Goal: Find specific page/section: Find specific page/section

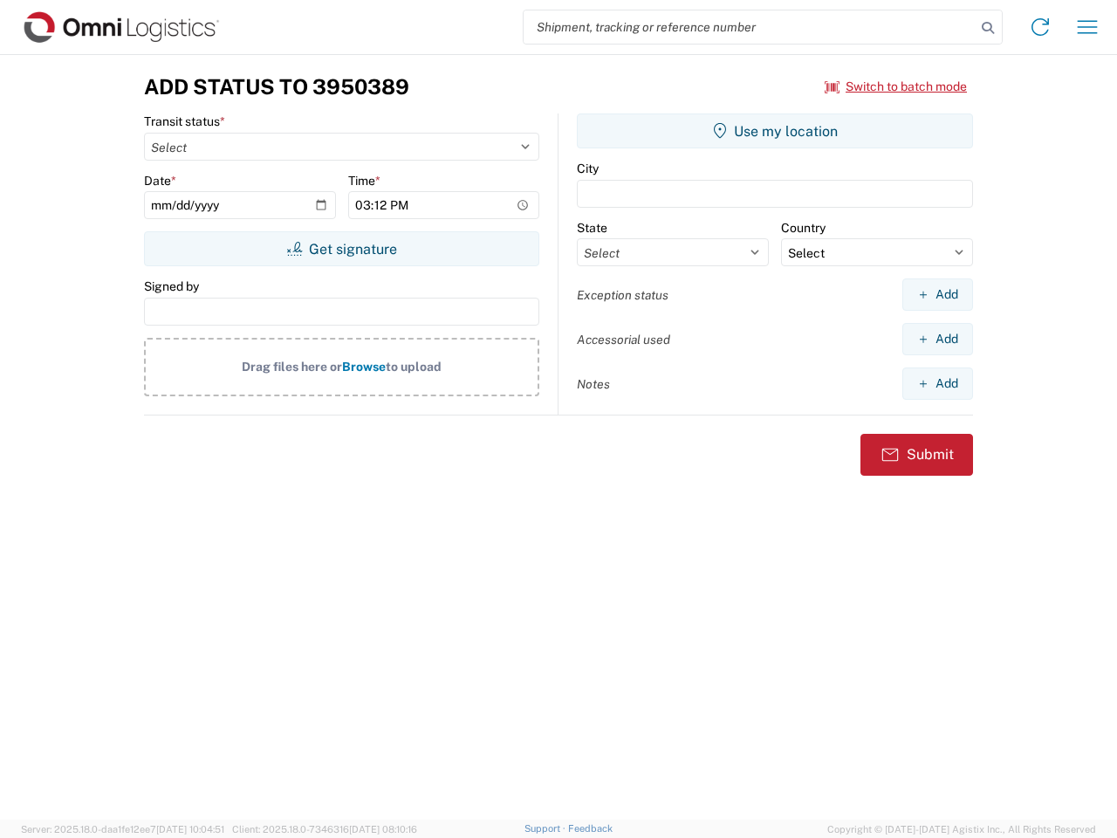
click at [750, 27] on input "search" at bounding box center [750, 26] width 452 height 33
click at [988, 28] on icon at bounding box center [988, 28] width 24 height 24
click at [1040, 27] on icon at bounding box center [1041, 27] width 28 height 28
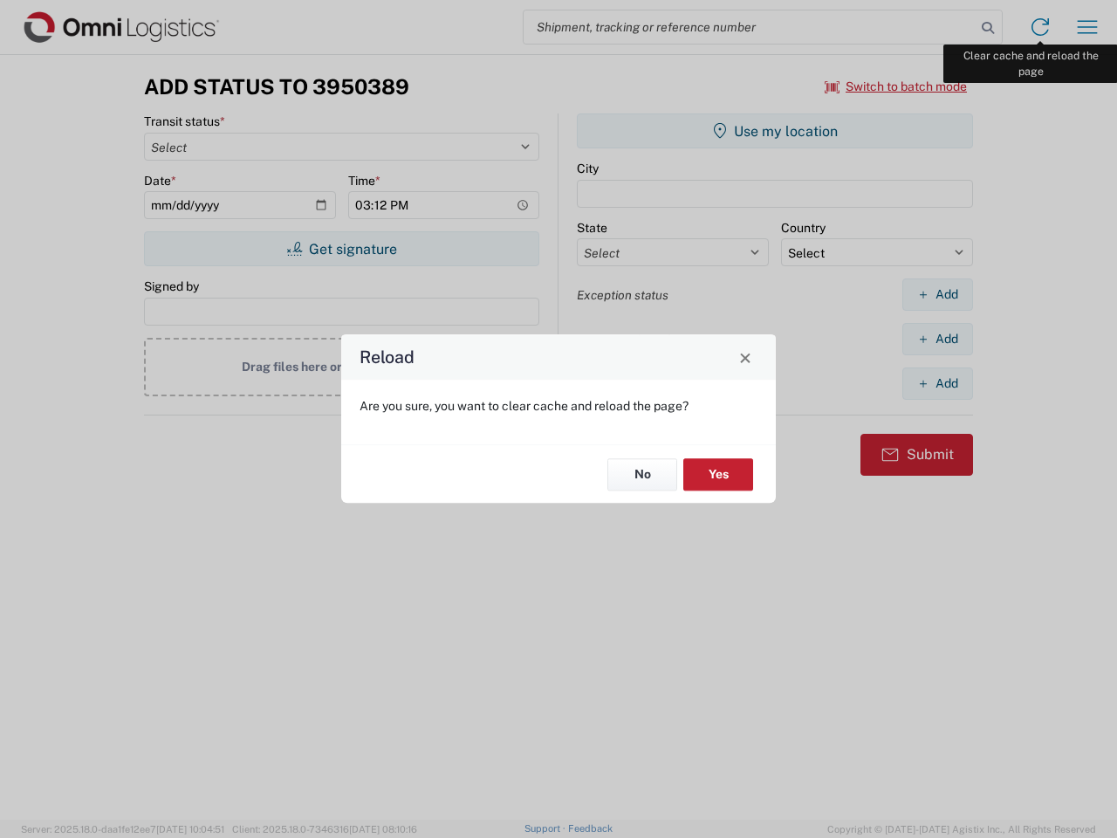
click at [1088, 27] on div "Reload Are you sure, you want to clear cache and reload the page? No Yes" at bounding box center [558, 419] width 1117 height 838
click at [896, 86] on div "Reload Are you sure, you want to clear cache and reload the page? No Yes" at bounding box center [558, 419] width 1117 height 838
click at [341, 249] on div "Reload Are you sure, you want to clear cache and reload the page? No Yes" at bounding box center [558, 419] width 1117 height 838
click at [775, 131] on div "Reload Are you sure, you want to clear cache and reload the page? No Yes" at bounding box center [558, 419] width 1117 height 838
click at [937, 294] on div "Reload Are you sure, you want to clear cache and reload the page? No Yes" at bounding box center [558, 419] width 1117 height 838
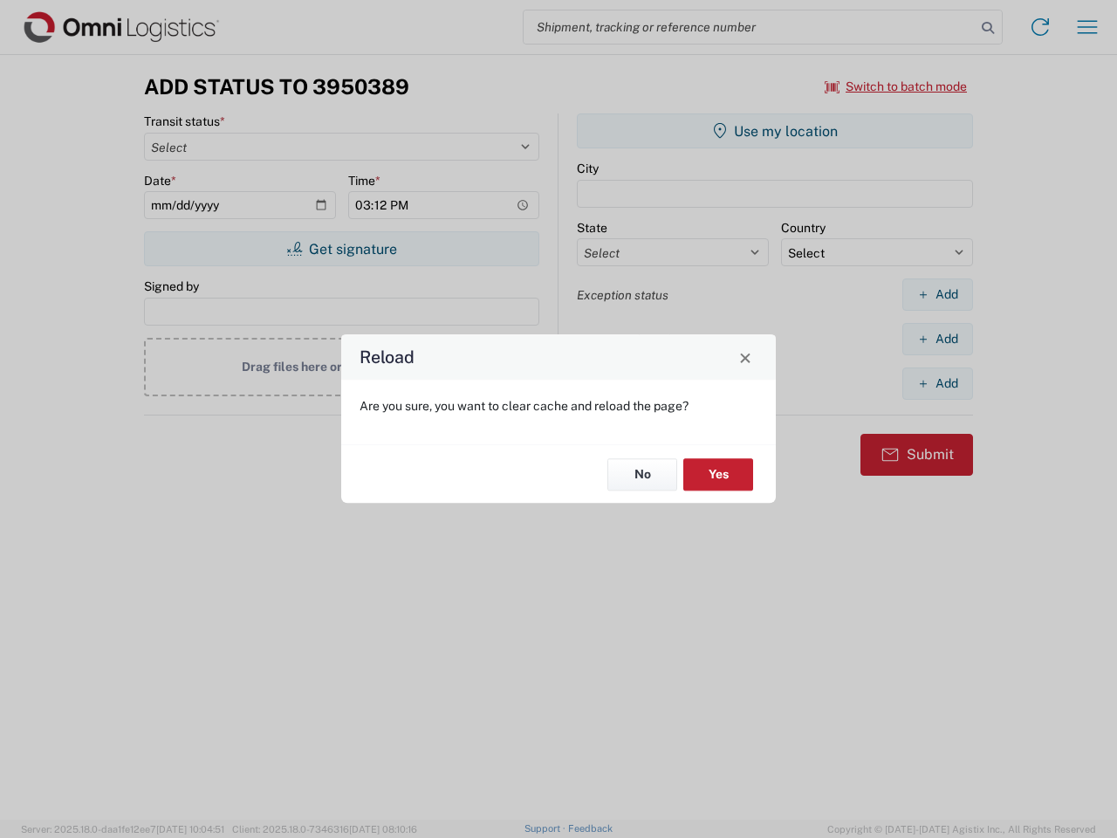
click at [937, 339] on div "Reload Are you sure, you want to clear cache and reload the page? No Yes" at bounding box center [558, 419] width 1117 height 838
click at [937, 383] on div "Reload Are you sure, you want to clear cache and reload the page? No Yes" at bounding box center [558, 419] width 1117 height 838
